Goal: Use online tool/utility: Utilize a website feature to perform a specific function

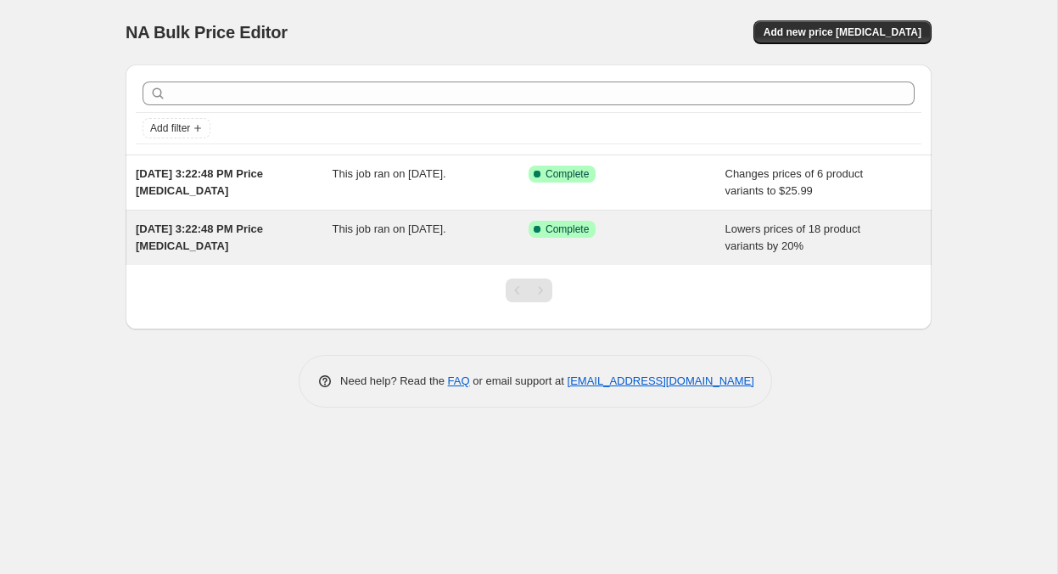
click at [205, 244] on div "[DATE] 3:22:48 PM Price [MEDICAL_DATA]" at bounding box center [234, 238] width 197 height 34
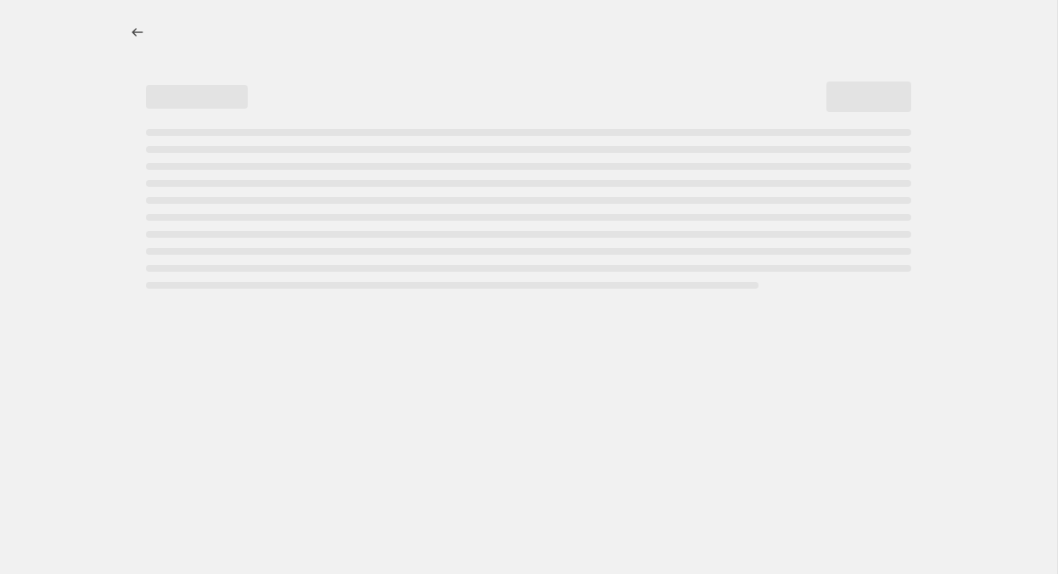
select select "percentage"
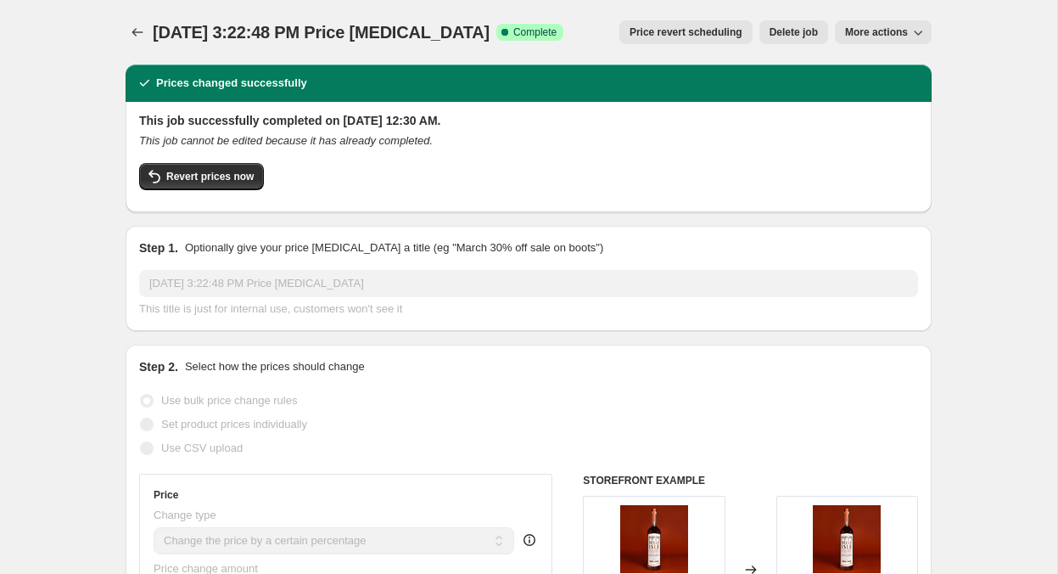
click at [634, 31] on span "Price revert scheduling" at bounding box center [686, 32] width 113 height 14
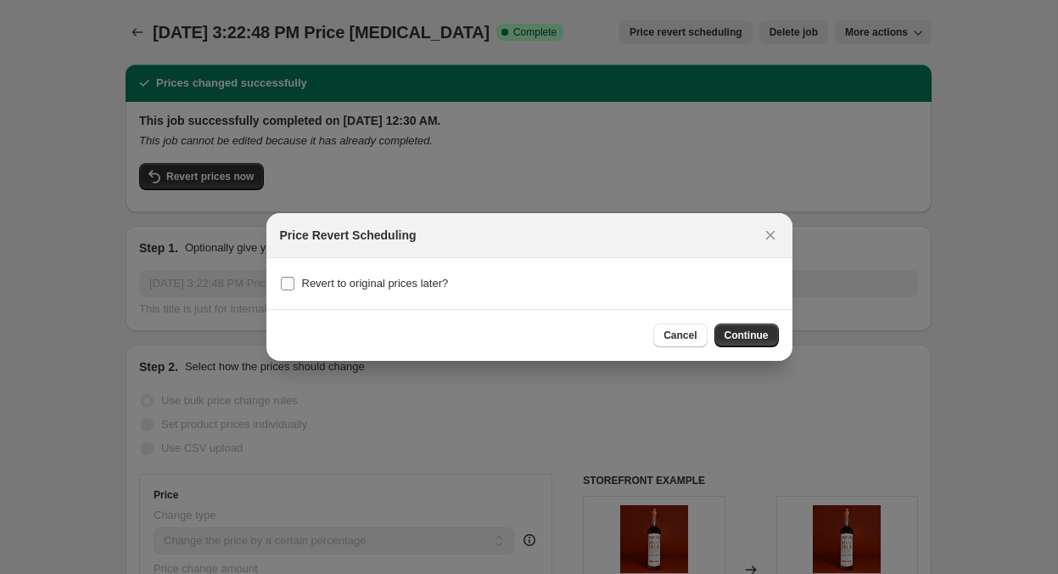
click at [288, 287] on input "Revert to original prices later?" at bounding box center [288, 284] width 14 height 14
checkbox input "true"
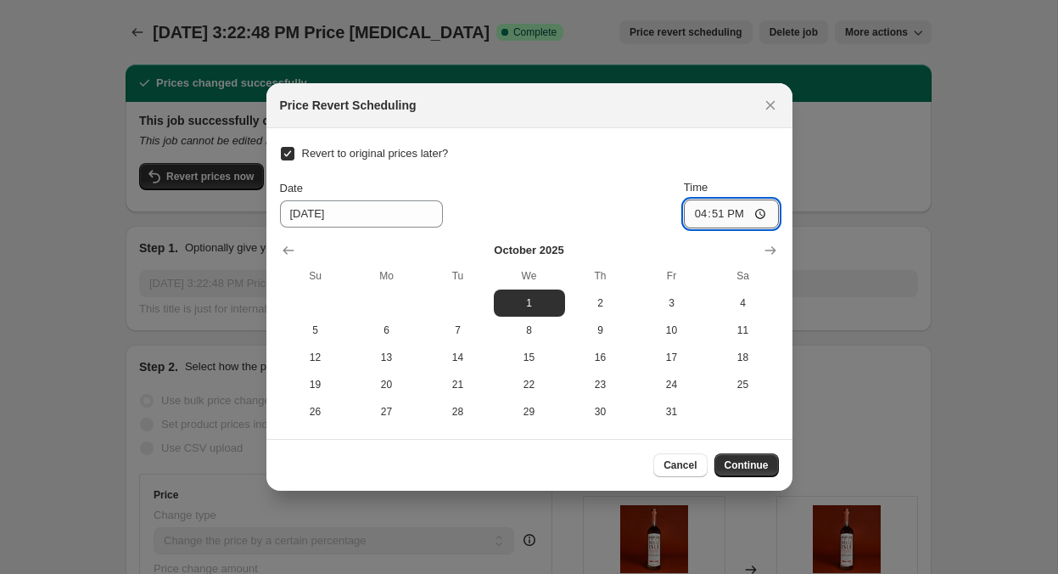
click at [749, 211] on input "16:51" at bounding box center [731, 213] width 95 height 29
click at [735, 212] on input "16:51" at bounding box center [731, 213] width 95 height 29
click at [702, 210] on input "16:51" at bounding box center [731, 213] width 95 height 29
click at [684, 219] on input "16:51" at bounding box center [731, 213] width 95 height 29
click at [761, 210] on input "16:51" at bounding box center [731, 213] width 95 height 29
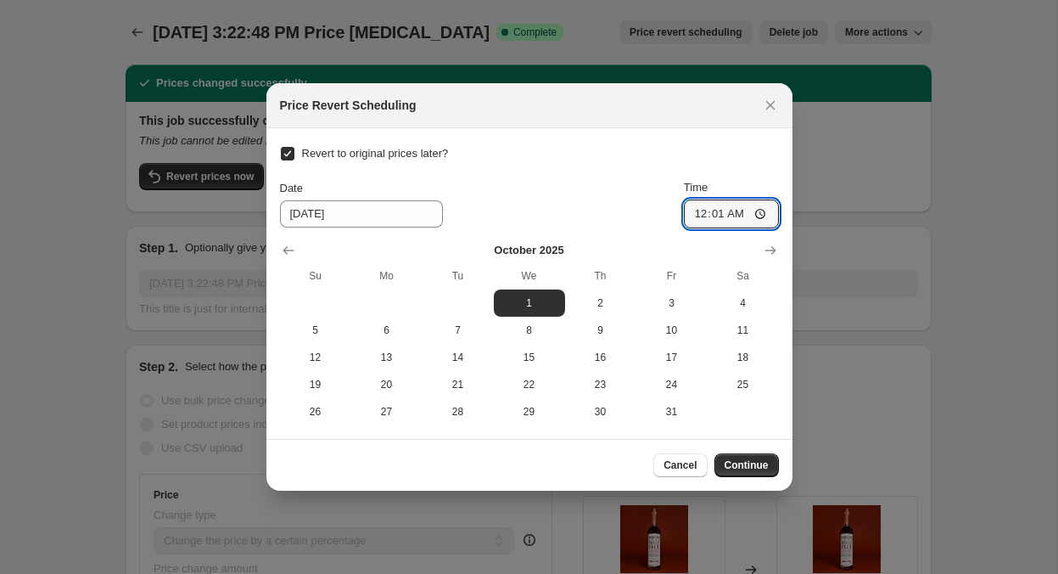
type input "00:01"
click at [725, 164] on div "Revert to original prices later? Date [DATE] Time 00:[DATE] Mo Tu We Th Fr Sa 1…" at bounding box center [529, 283] width 499 height 283
click at [728, 461] on span "Continue" at bounding box center [747, 465] width 44 height 14
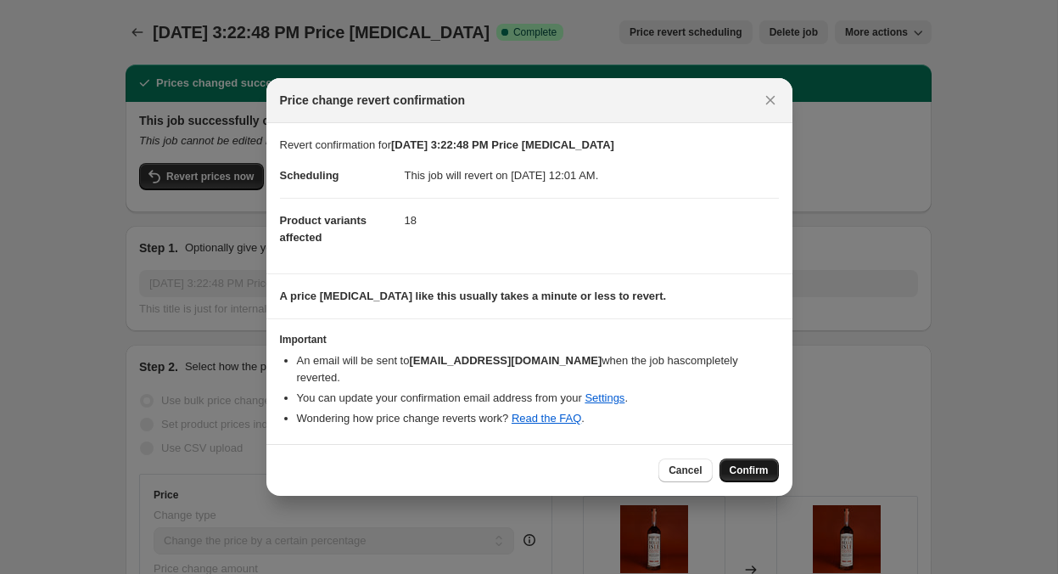
click at [760, 469] on span "Confirm" at bounding box center [749, 470] width 39 height 14
